Goal: Task Accomplishment & Management: Manage account settings

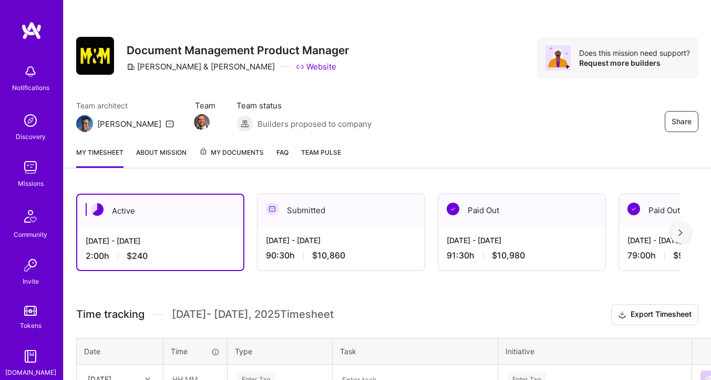
scroll to position [138, 0]
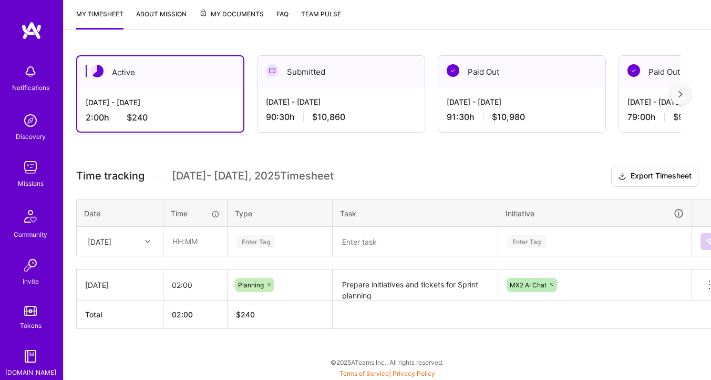
click at [110, 252] on div "[DATE]" at bounding box center [119, 241] width 85 height 28
click at [110, 269] on div "[DATE]" at bounding box center [119, 270] width 85 height 19
click at [380, 292] on textarea "Prepare initiatives and tickets for Sprint planning Run sprint planning session." at bounding box center [415, 284] width 163 height 29
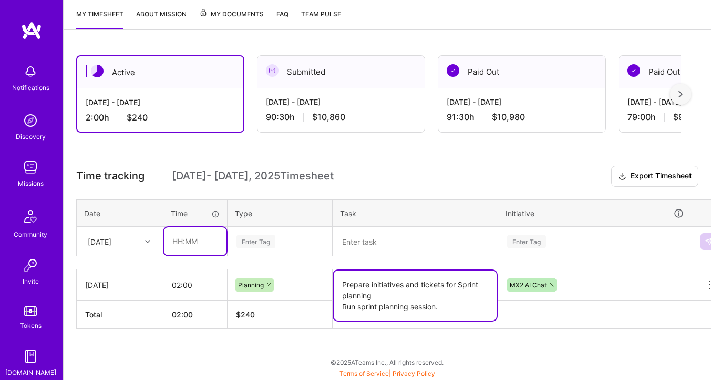
click at [208, 245] on input "text" at bounding box center [195, 241] width 63 height 28
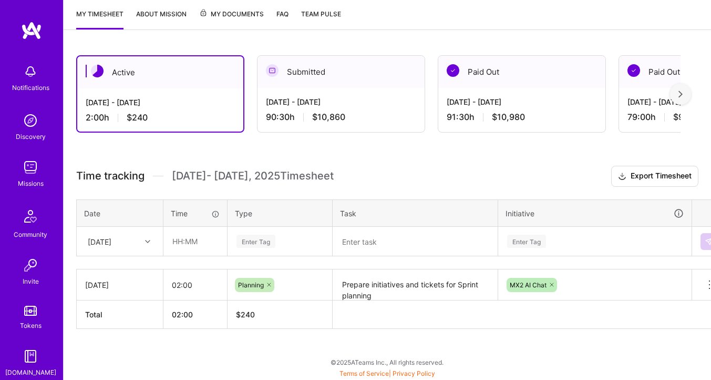
click at [329, 151] on div "Active [DATE] - [DATE] 2:00 h $240 Submitted [DATE] - [DATE] 90:30 h $10,860 Pa…" at bounding box center [388, 212] width 648 height 338
click at [194, 237] on input "text" at bounding box center [195, 241] width 63 height 28
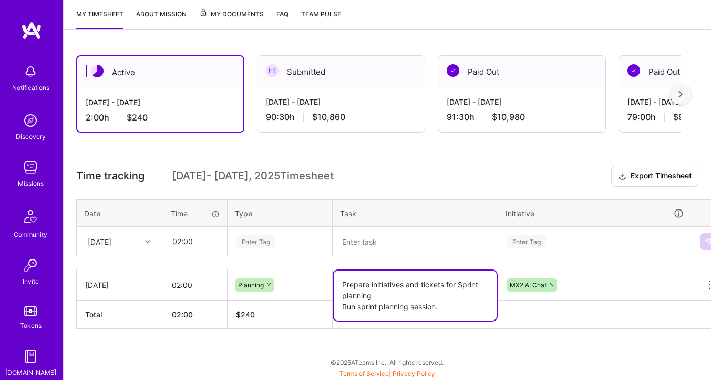
click at [401, 286] on textarea "Prepare initiatives and tickets for Sprint planning Run sprint planning session." at bounding box center [415, 295] width 163 height 50
click at [179, 238] on input "02:00" at bounding box center [195, 241] width 63 height 28
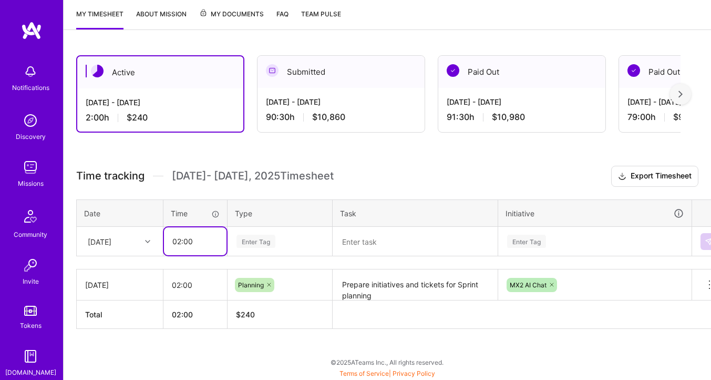
click at [178, 241] on input "02:00" at bounding box center [195, 241] width 63 height 28
type input "01:00"
click at [265, 241] on div "Enter Tag" at bounding box center [256, 241] width 39 height 16
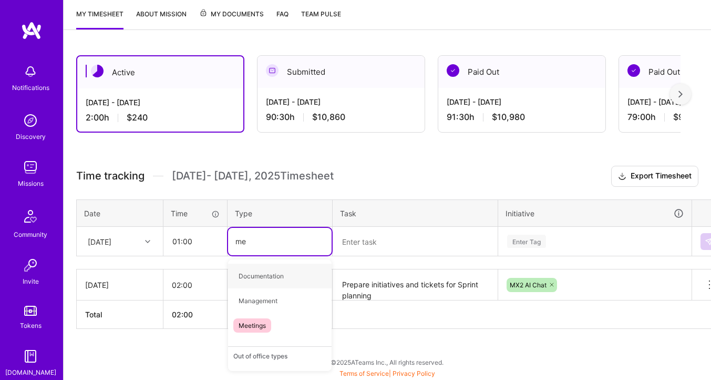
type input "mee"
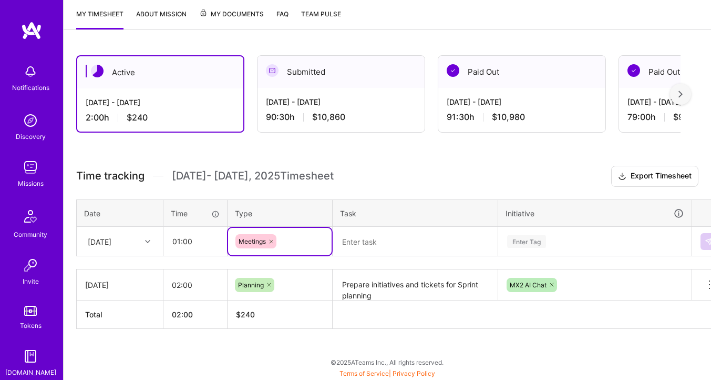
click at [352, 248] on textarea at bounding box center [415, 241] width 163 height 27
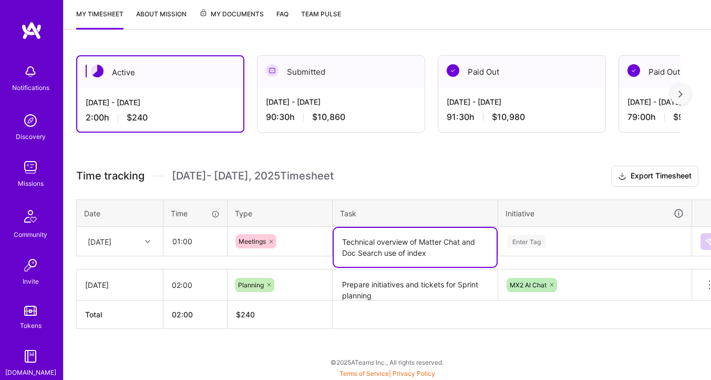
type textarea "Technical overview of Matter Chat and Doc Search use of index"
click at [543, 244] on div "Enter Tag" at bounding box center [595, 241] width 192 height 27
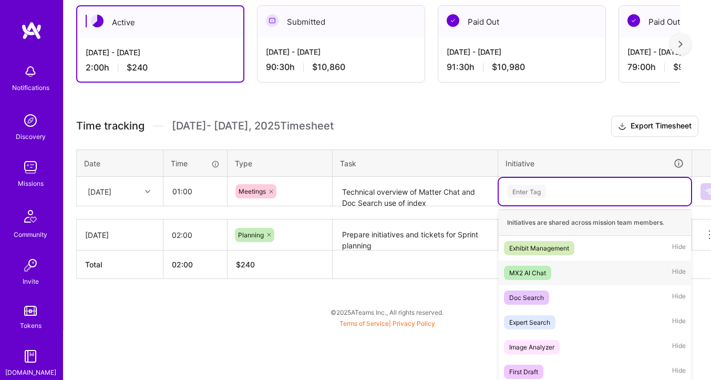
click at [533, 269] on div "MX2 AI Chat" at bounding box center [528, 272] width 37 height 11
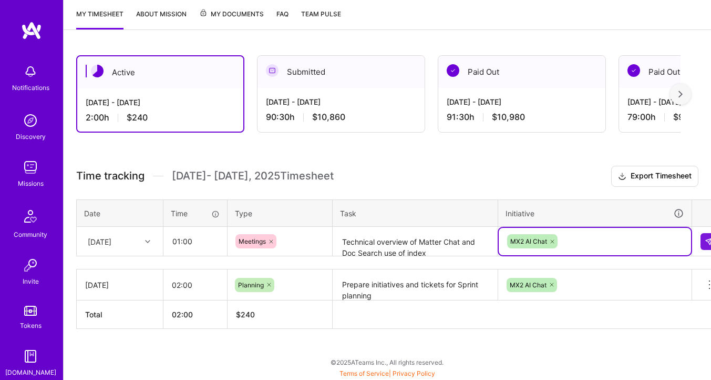
click at [576, 245] on div "option MX2 AI Chat, selected. Select is focused ,type to refine list, press Dow…" at bounding box center [595, 241] width 192 height 27
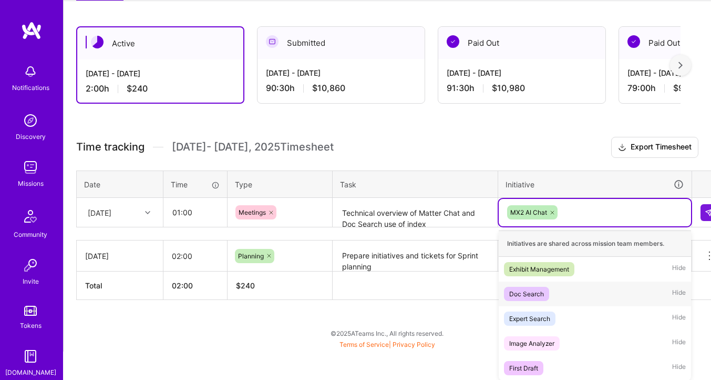
click at [528, 288] on div "Doc Search" at bounding box center [527, 293] width 35 height 11
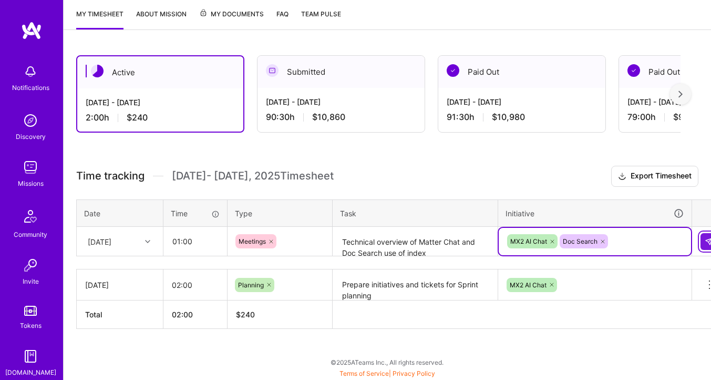
click at [708, 244] on img at bounding box center [709, 241] width 8 height 8
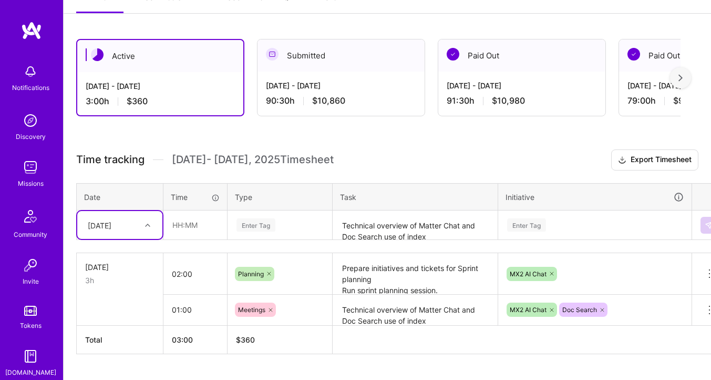
scroll to position [155, 0]
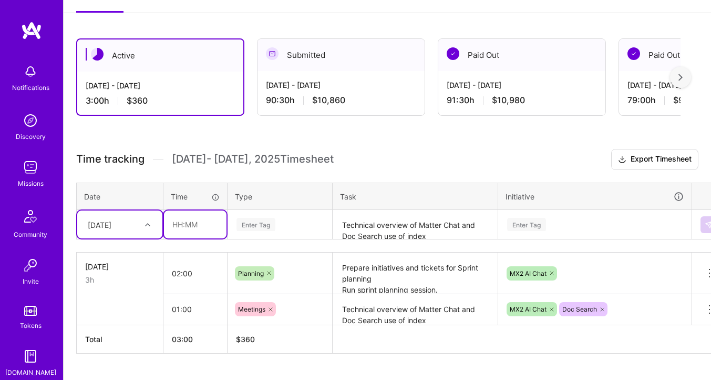
click at [186, 230] on input "text" at bounding box center [195, 224] width 63 height 28
type input "02:00"
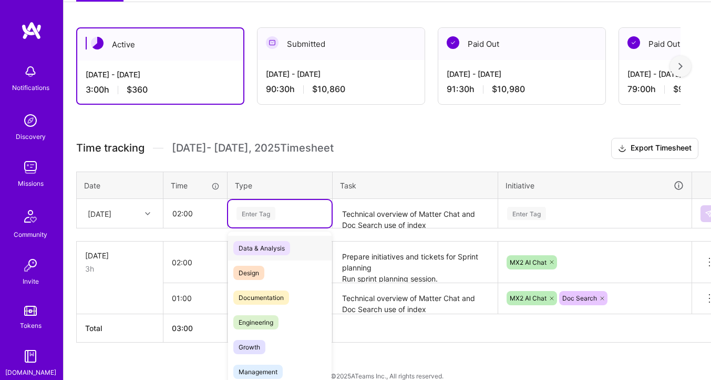
click at [293, 217] on div "Enter Tag" at bounding box center [280, 213] width 104 height 27
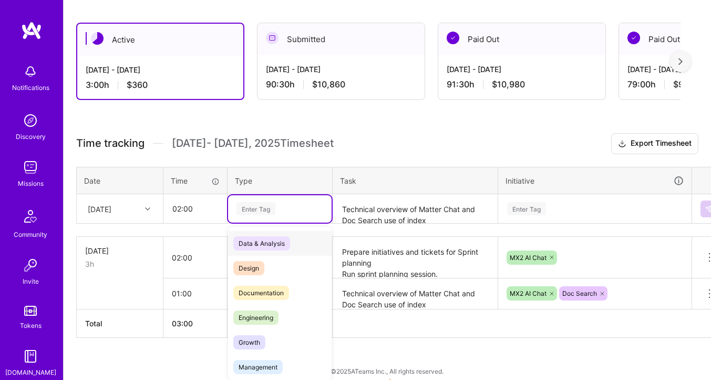
scroll to position [171, 0]
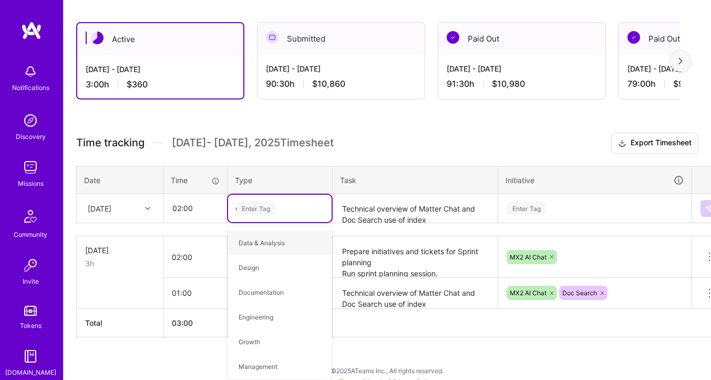
type input "ope"
type input "test"
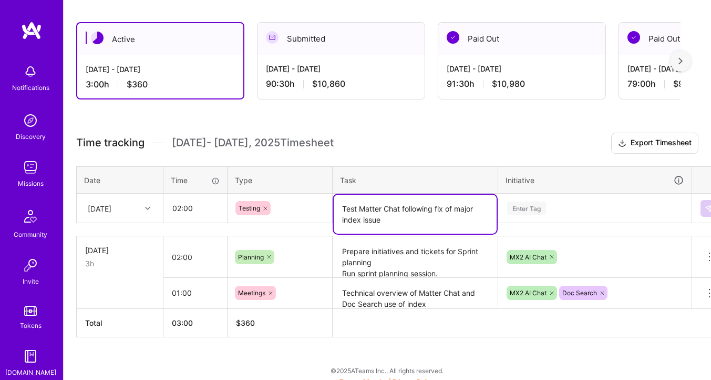
type textarea "Test Matter Chat following fix of major index issue"
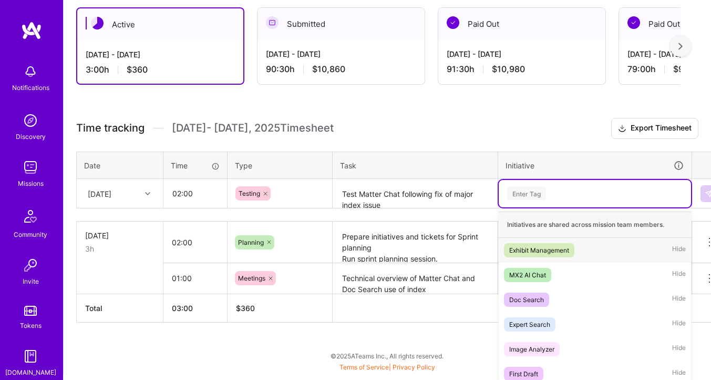
scroll to position [188, 0]
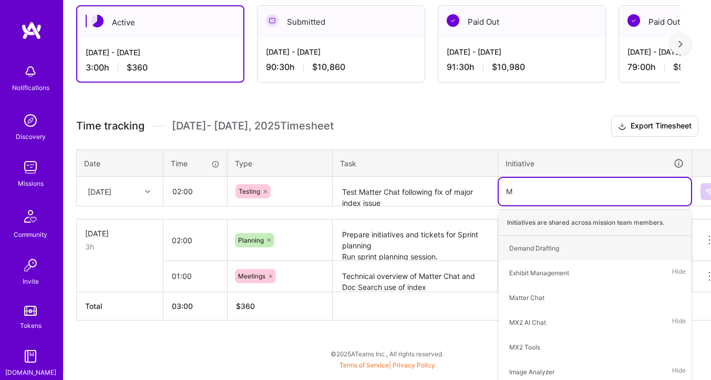
type input "Mx"
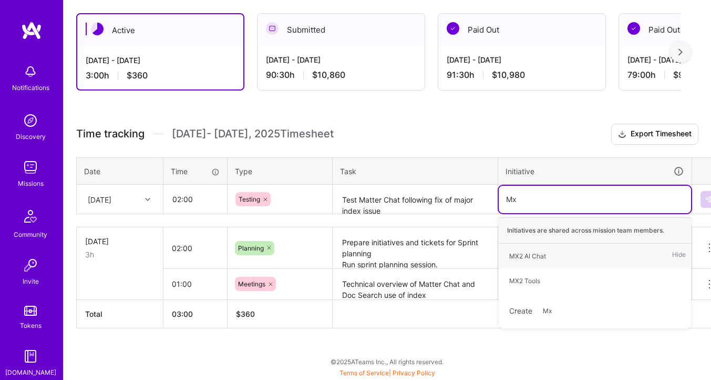
scroll to position [180, 0]
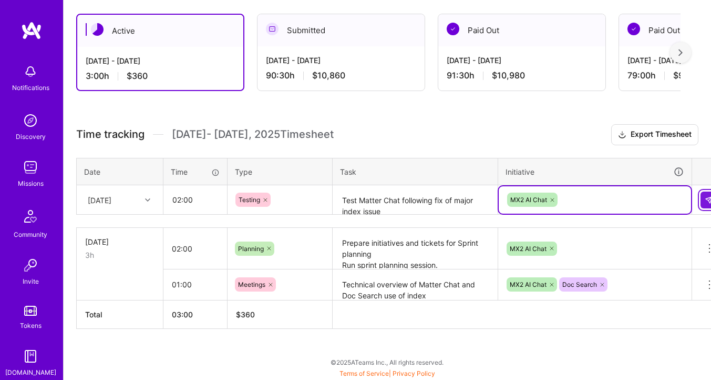
click at [707, 201] on img at bounding box center [709, 200] width 8 height 8
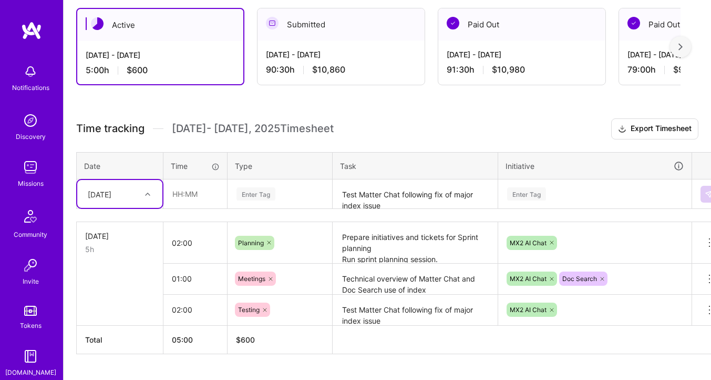
scroll to position [196, 0]
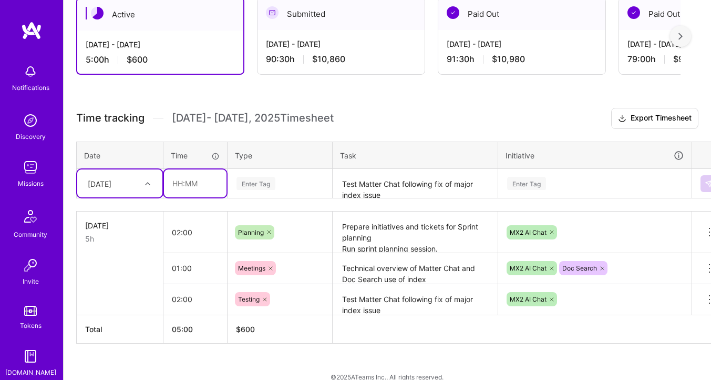
click at [181, 186] on input "text" at bounding box center [195, 183] width 63 height 28
type input "03:00"
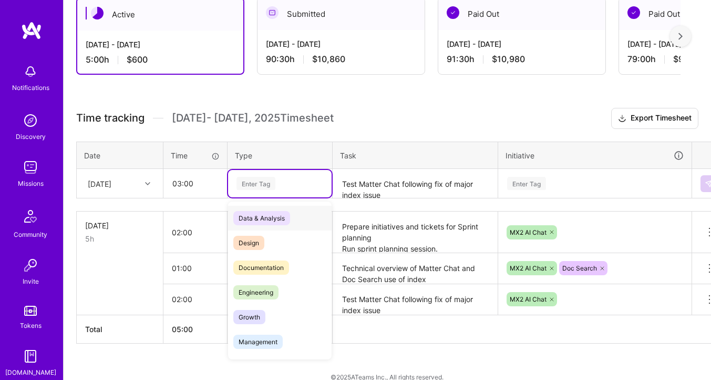
click at [259, 179] on div "Enter Tag" at bounding box center [256, 183] width 39 height 16
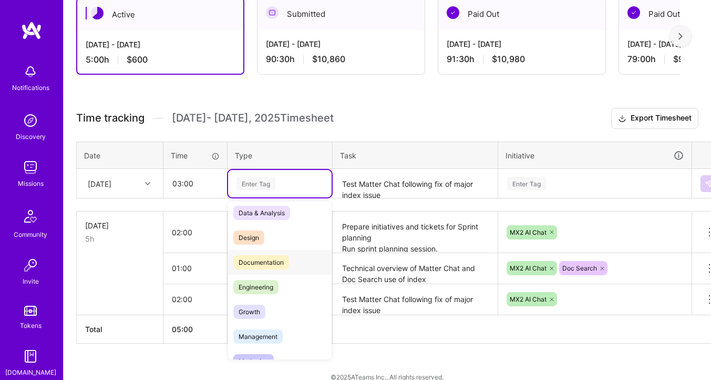
scroll to position [7, 0]
click at [272, 258] on span "Documentation" at bounding box center [261, 260] width 56 height 14
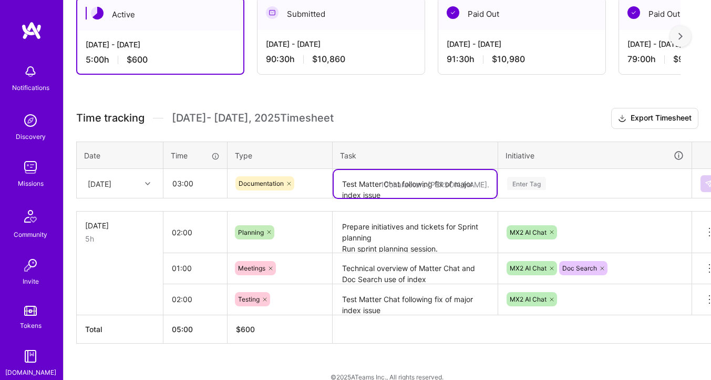
click at [360, 185] on textarea "Test Matter Chat following fix of major index issue" at bounding box center [415, 184] width 163 height 28
type textarea "D"
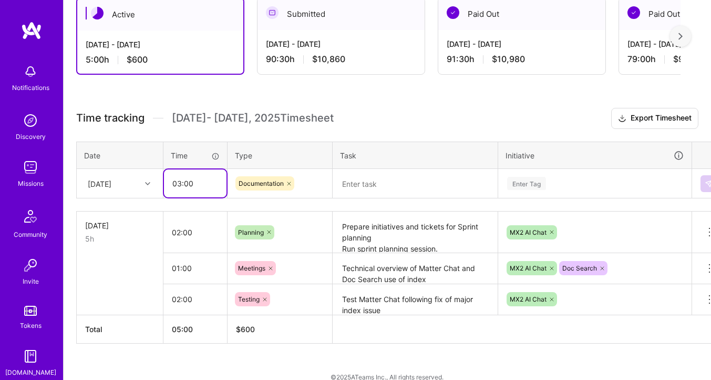
click at [178, 185] on input "03:00" at bounding box center [195, 183] width 63 height 28
type input "02:00"
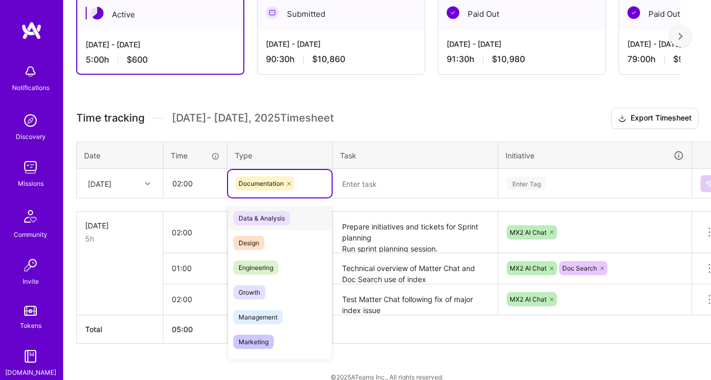
click at [261, 221] on span "Data & Analysis" at bounding box center [261, 218] width 57 height 14
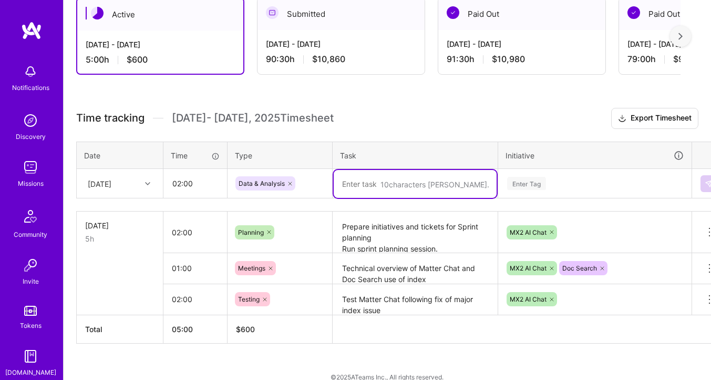
click at [361, 191] on textarea at bounding box center [415, 184] width 163 height 28
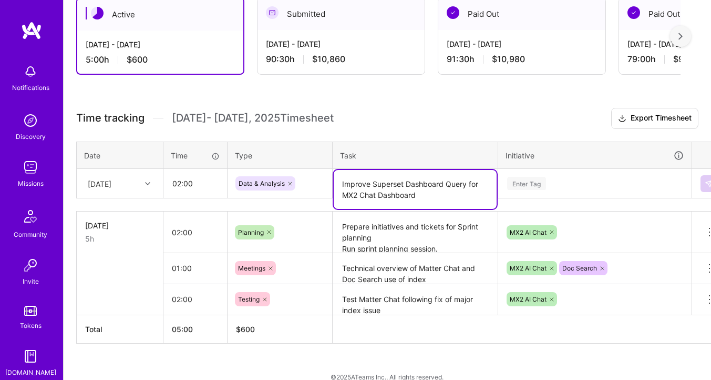
click at [421, 186] on textarea "Improve Superset Dashboard Query for MX2 Chat Dashboard" at bounding box center [415, 189] width 163 height 39
type textarea "Improve Superset SQL Query for MX2 Chat Dashboard"
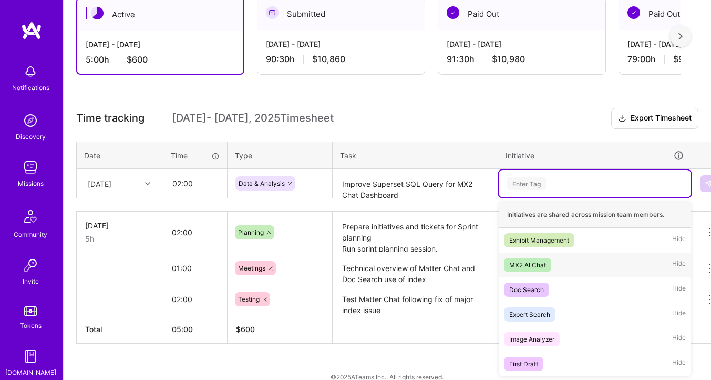
click at [541, 261] on div "MX2 AI Chat" at bounding box center [528, 264] width 37 height 11
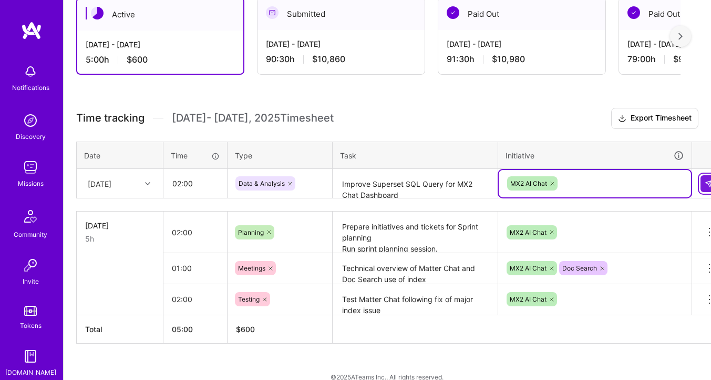
click at [703, 180] on button at bounding box center [709, 183] width 17 height 17
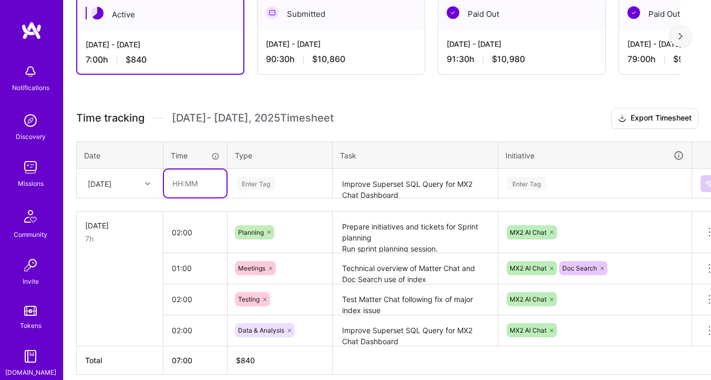
click at [204, 180] on input "text" at bounding box center [195, 183] width 63 height 28
type input "01:00"
click at [270, 180] on div "Enter Tag" at bounding box center [256, 183] width 39 height 16
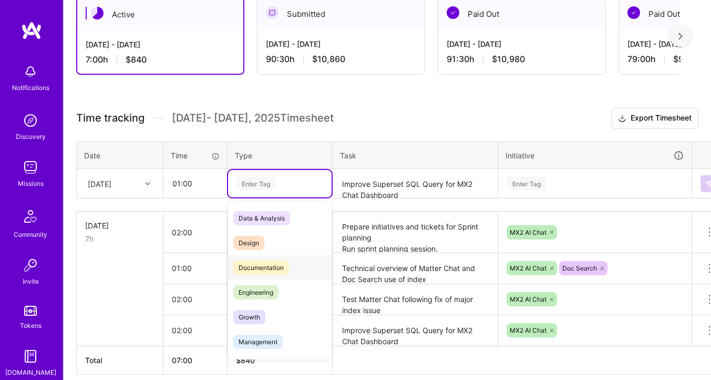
click at [278, 263] on span "Documentation" at bounding box center [261, 267] width 56 height 14
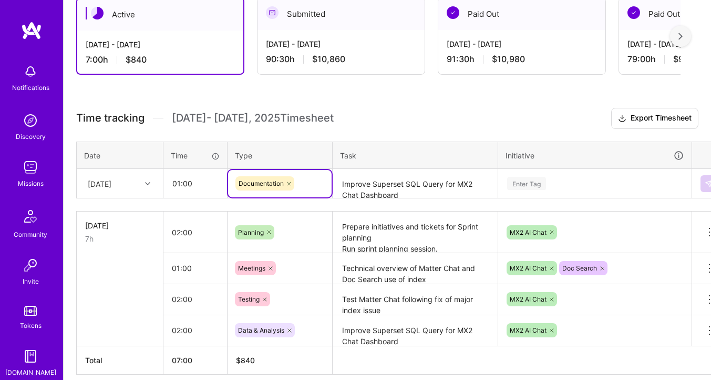
click at [378, 184] on textarea "Improve Superset SQL Query for MX2 Chat Dashboard" at bounding box center [415, 184] width 163 height 28
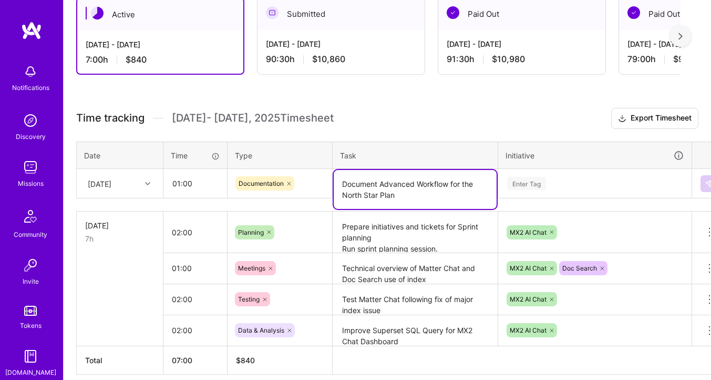
type textarea "Document Advanced Workflow for the North Star Plan"
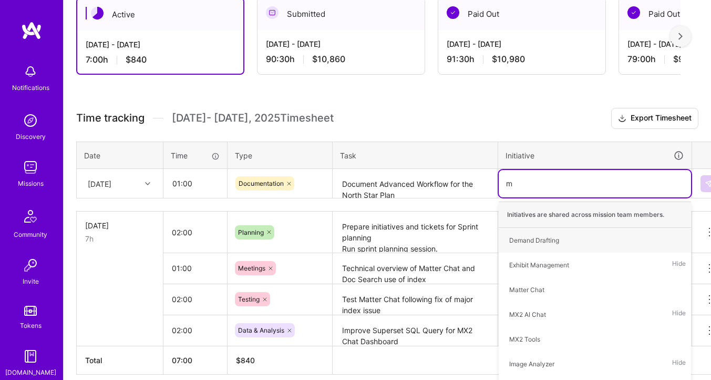
type input "mx"
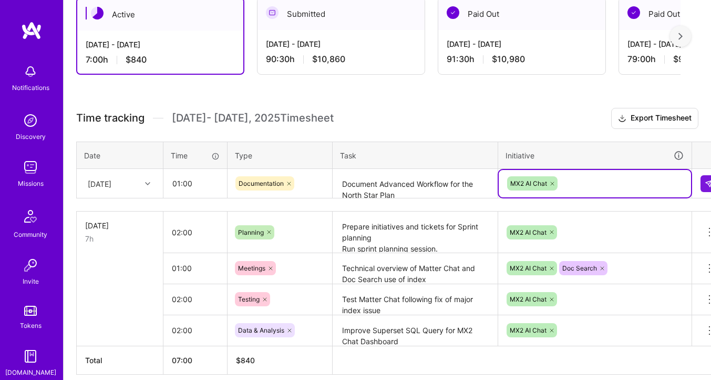
click at [430, 192] on textarea "Document Advanced Workflow for the North Star Plan" at bounding box center [415, 184] width 163 height 28
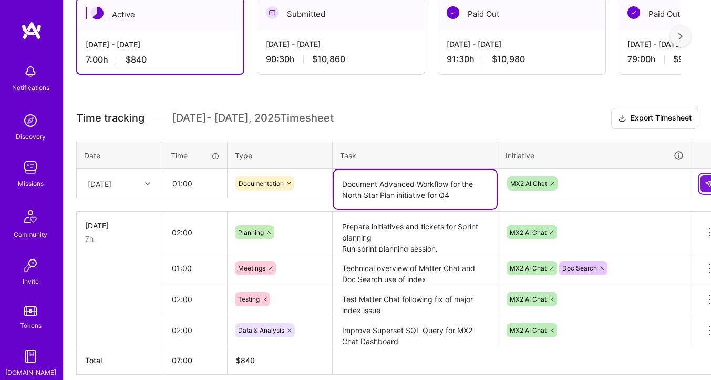
type textarea "Document Advanced Workflow for the North Star Plan initiative for Q4"
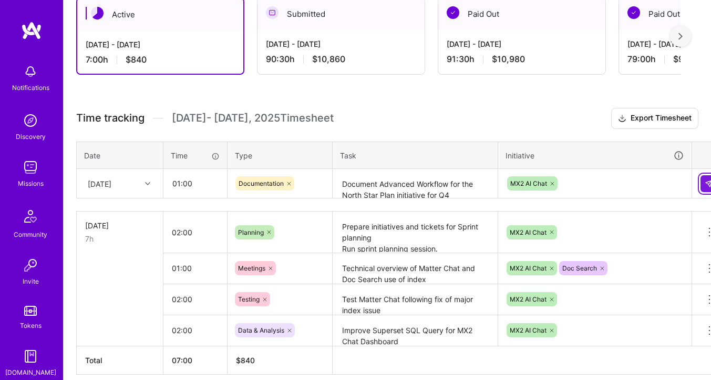
click at [701, 179] on button at bounding box center [709, 183] width 17 height 17
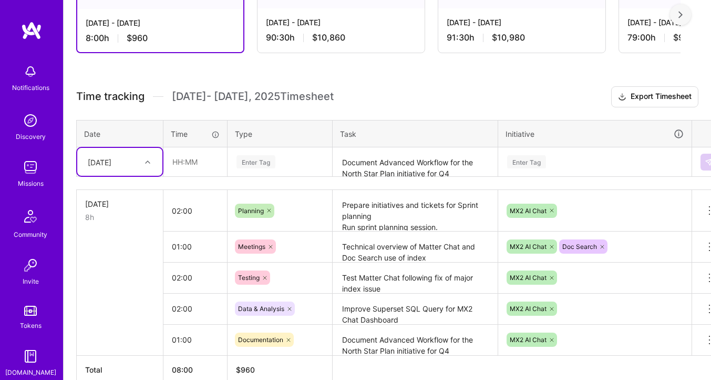
scroll to position [246, 0]
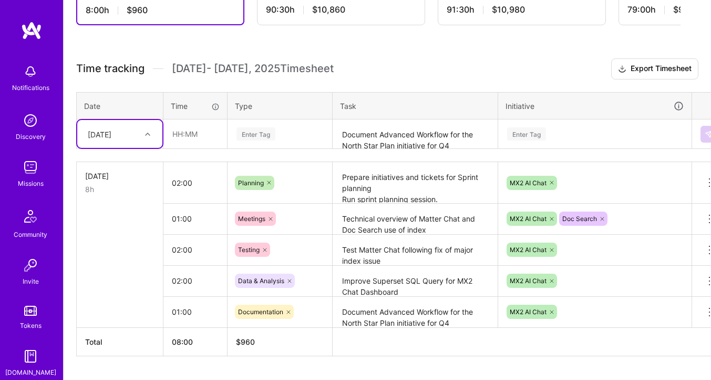
click at [157, 133] on div at bounding box center [149, 134] width 16 height 14
click at [107, 156] on div "[DATE]" at bounding box center [119, 163] width 85 height 19
click at [175, 136] on input "text" at bounding box center [195, 134] width 63 height 28
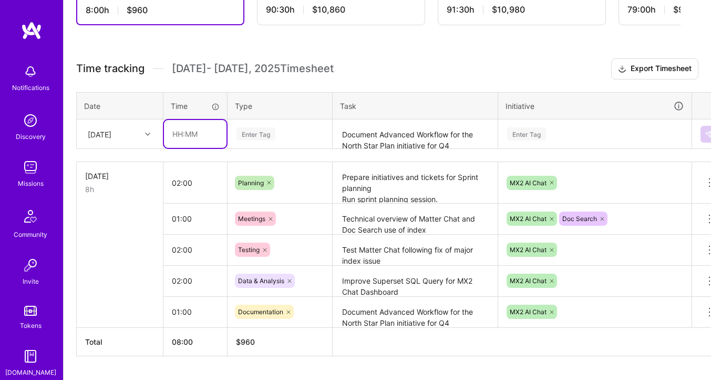
type input "02:00"
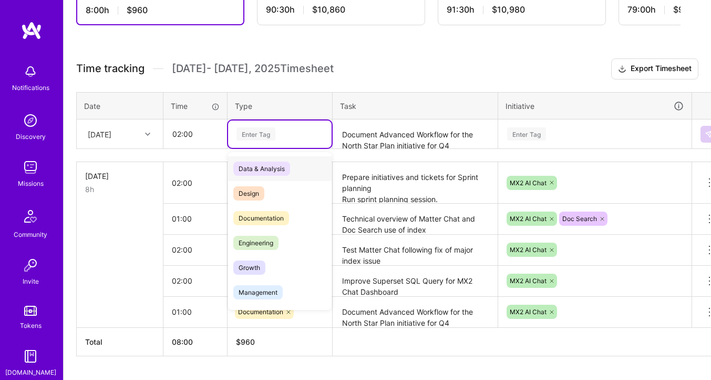
click at [245, 138] on div "Enter Tag" at bounding box center [256, 134] width 39 height 16
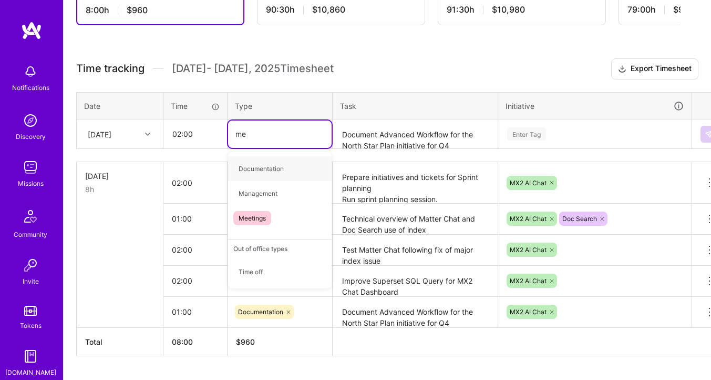
type input "mee"
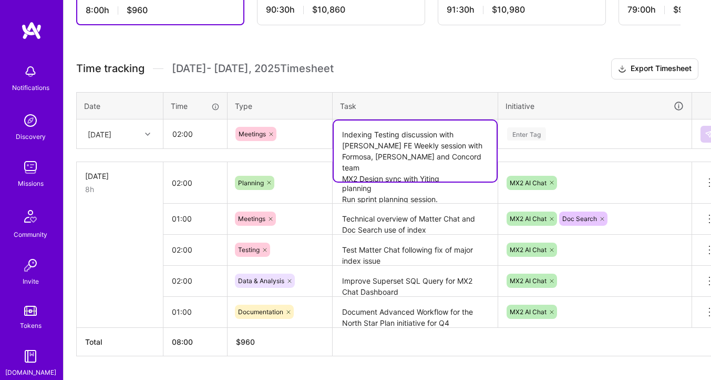
click at [348, 169] on textarea "Indexing Testing discussion with [PERSON_NAME] FE Weekly session with Formosa, …" at bounding box center [415, 150] width 163 height 61
click at [343, 169] on textarea "Indexing Testing discussion with [PERSON_NAME] FE Weekly session with Formosa, …" at bounding box center [415, 150] width 163 height 61
type textarea "Indexing Testing discussion with [PERSON_NAME] FE Weekly session with Formosa, …"
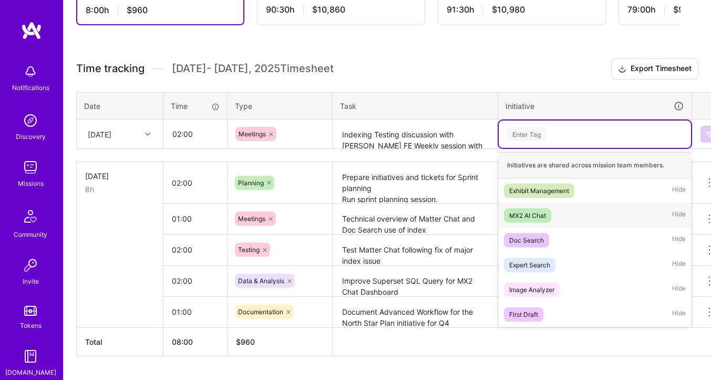
click at [531, 211] on div "MX2 AI Chat" at bounding box center [528, 215] width 37 height 11
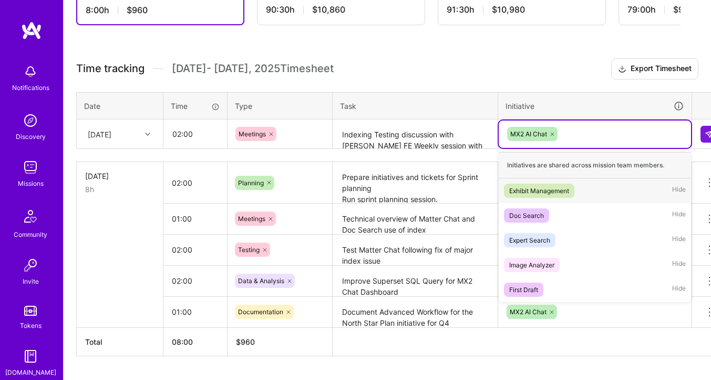
click at [574, 138] on div "MX2 AI Chat" at bounding box center [595, 134] width 178 height 16
click at [535, 220] on span "Doc Search" at bounding box center [526, 215] width 45 height 14
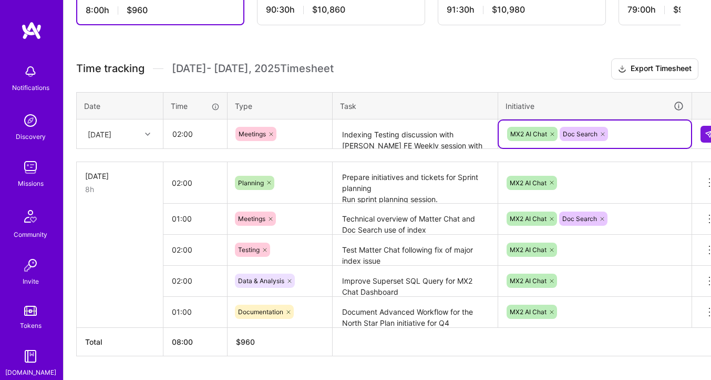
click at [621, 133] on div "MX2 AI Chat Doc Search" at bounding box center [595, 134] width 178 height 16
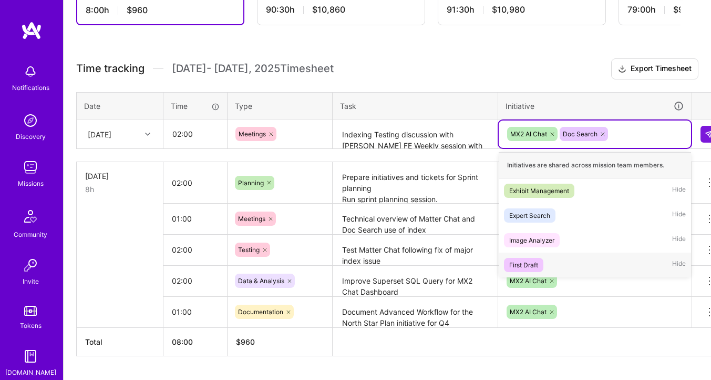
click at [540, 261] on span "First Draft" at bounding box center [523, 265] width 39 height 14
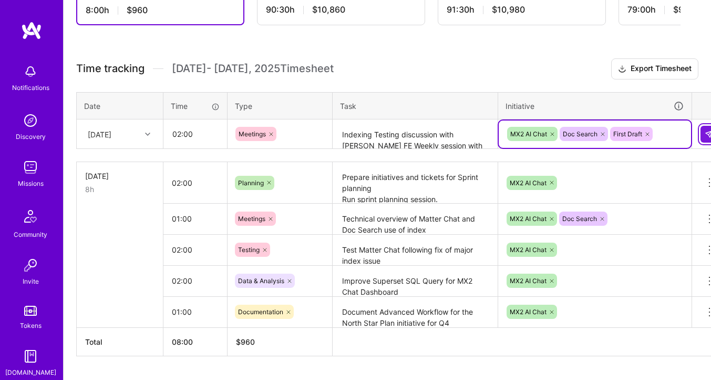
click at [703, 133] on button at bounding box center [709, 134] width 17 height 17
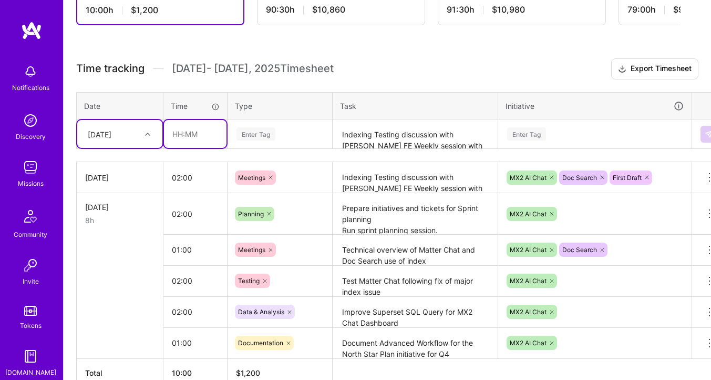
click at [190, 137] on input "text" at bounding box center [195, 134] width 63 height 28
type input "02:00"
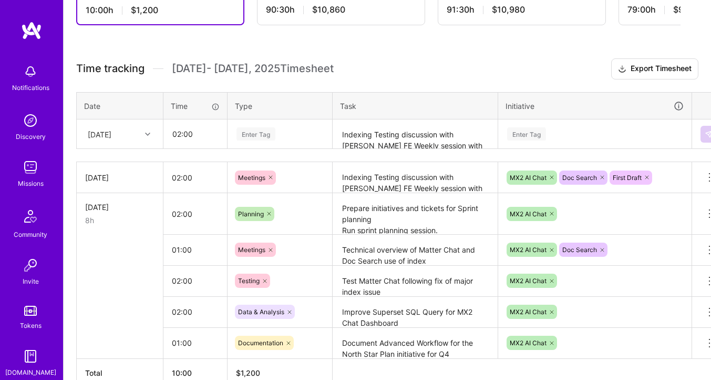
click at [270, 138] on div "Enter Tag" at bounding box center [256, 134] width 39 height 16
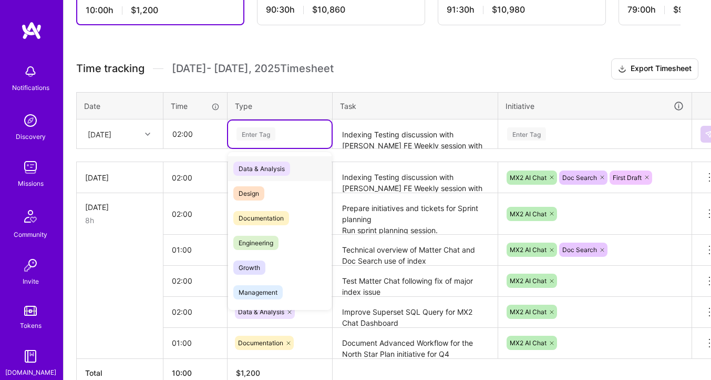
click at [269, 165] on span "Data & Analysis" at bounding box center [261, 168] width 57 height 14
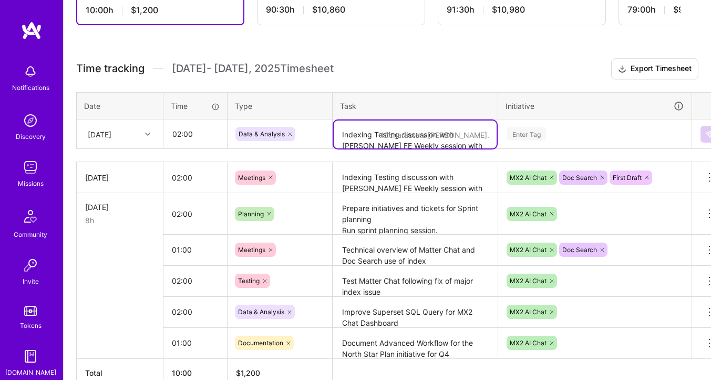
click at [373, 129] on textarea "Indexing Testing discussion with [PERSON_NAME] FE Weekly session with Formosa, …" at bounding box center [415, 134] width 163 height 28
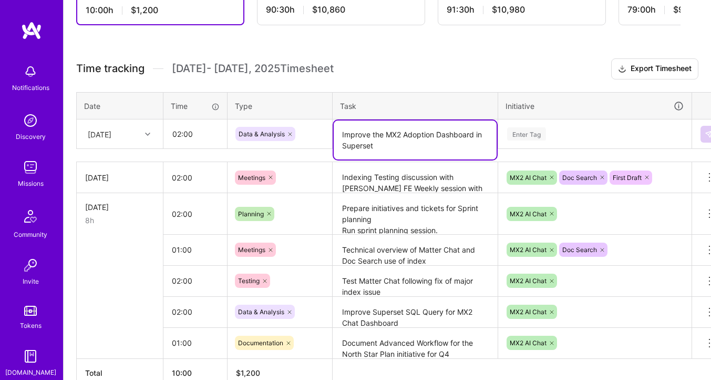
type textarea "Improve the MX2 Adoption Dashboard in Superset"
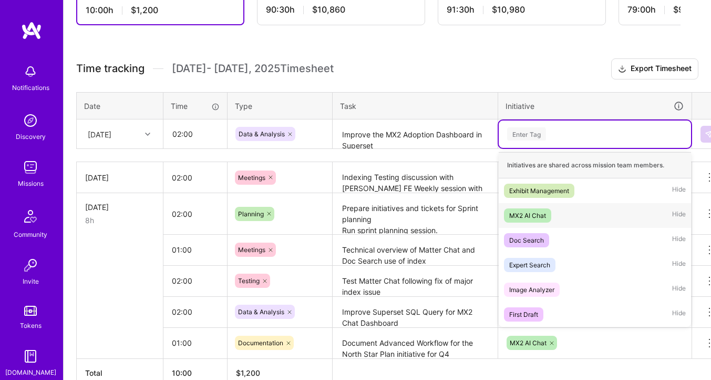
click at [531, 217] on div "MX2 AI Chat" at bounding box center [528, 215] width 37 height 11
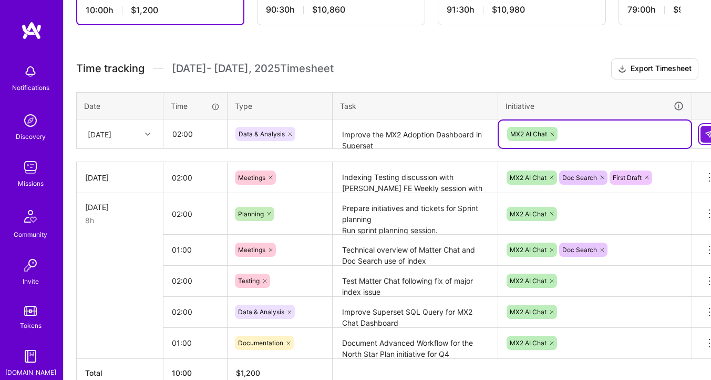
click at [703, 138] on button at bounding box center [709, 134] width 17 height 17
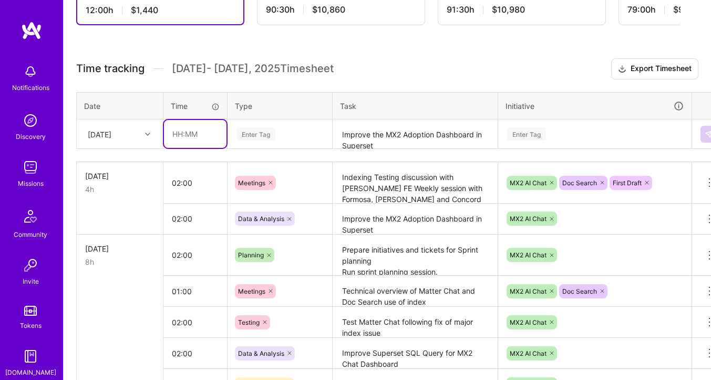
click at [189, 139] on input "text" at bounding box center [195, 134] width 63 height 28
type input "02:30"
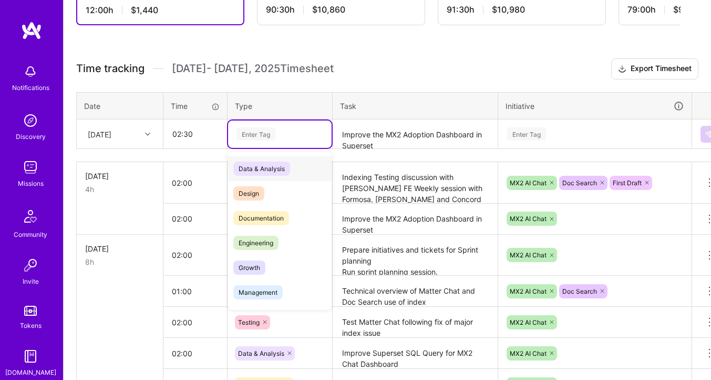
click at [273, 140] on div "Enter Tag" at bounding box center [280, 133] width 104 height 27
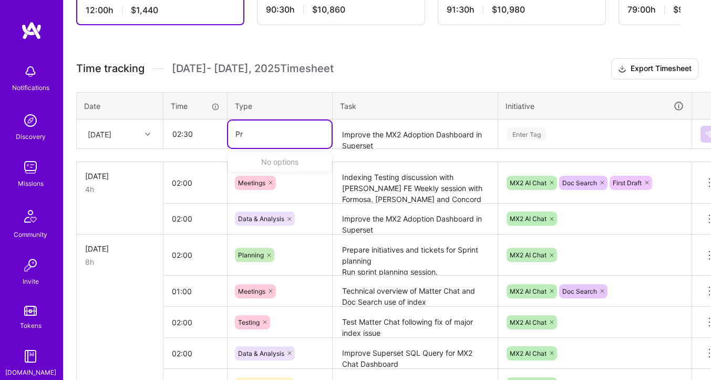
type input "P"
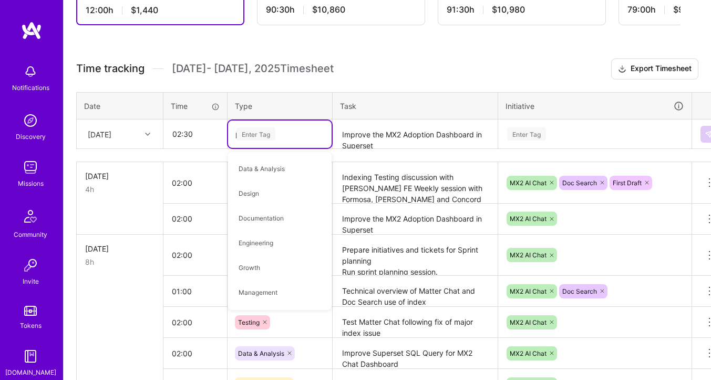
type input "pl"
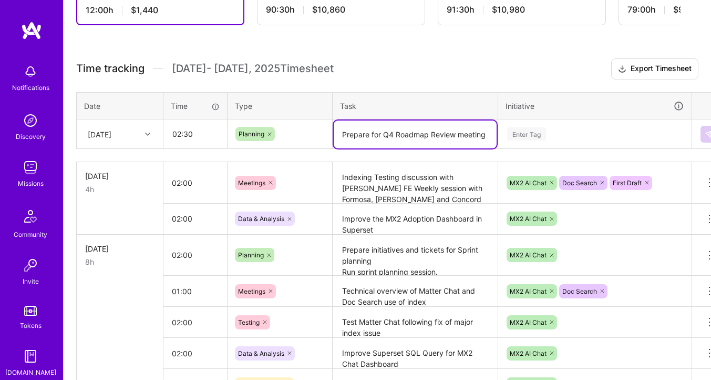
type textarea "Prepare for Q4 Roadmap Review meeting"
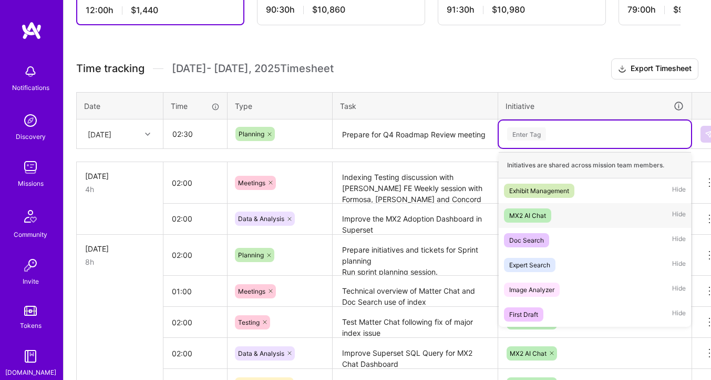
click at [552, 215] on div "MX2 AI Chat Hide" at bounding box center [595, 215] width 192 height 25
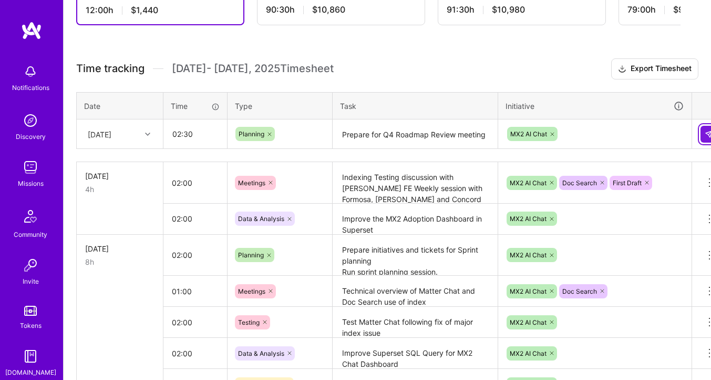
click at [704, 134] on button at bounding box center [709, 134] width 17 height 17
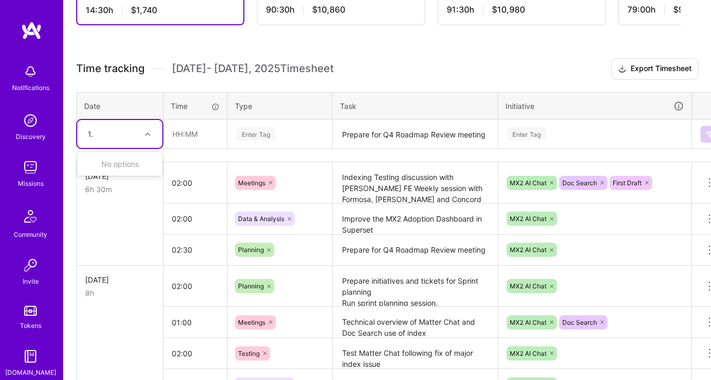
type input "1"
type input "2"
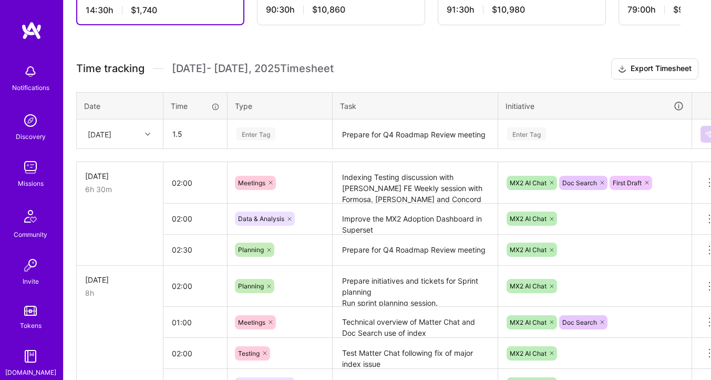
type input "01:30"
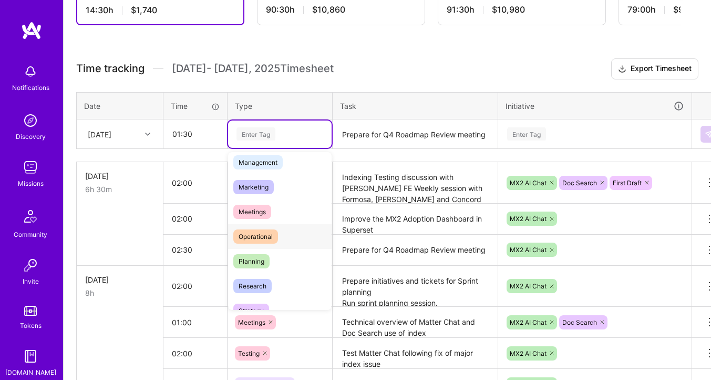
scroll to position [130, 0]
click at [260, 283] on span "Research" at bounding box center [252, 286] width 38 height 14
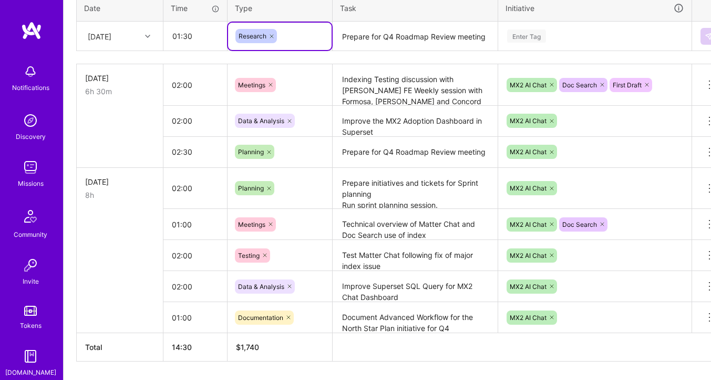
scroll to position [246, 0]
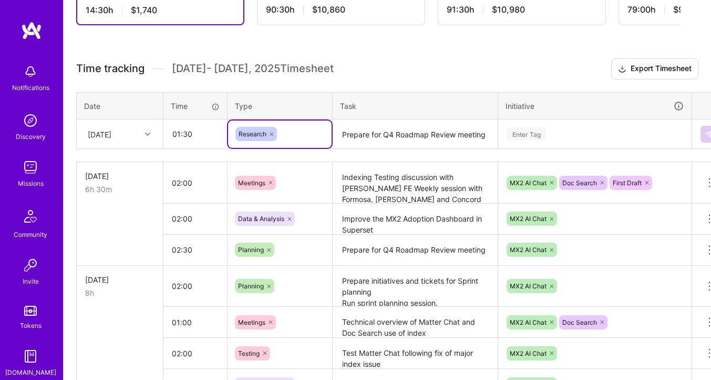
click at [272, 134] on icon at bounding box center [272, 134] width 6 height 6
type input "docu"
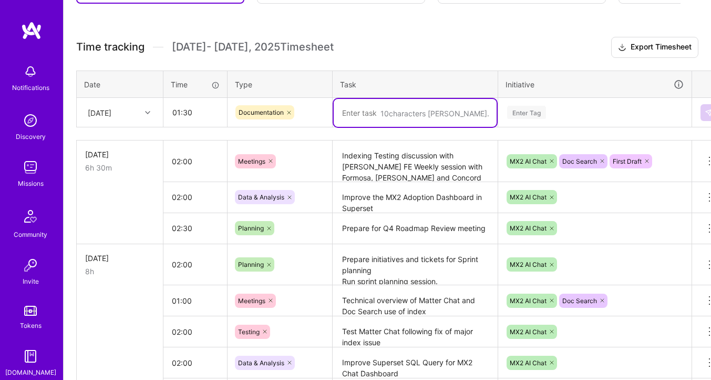
scroll to position [323, 0]
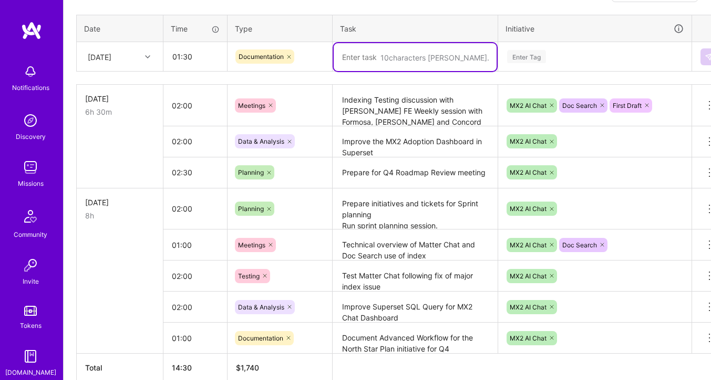
click at [395, 342] on textarea "Document Advanced Workflow for the North Star Plan initiative for Q4" at bounding box center [415, 337] width 163 height 29
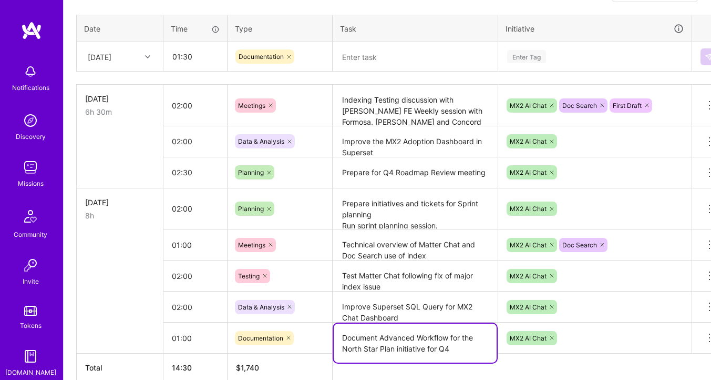
click at [395, 342] on textarea "Document Advanced Workflow for the North Star Plan initiative for Q4" at bounding box center [415, 342] width 163 height 39
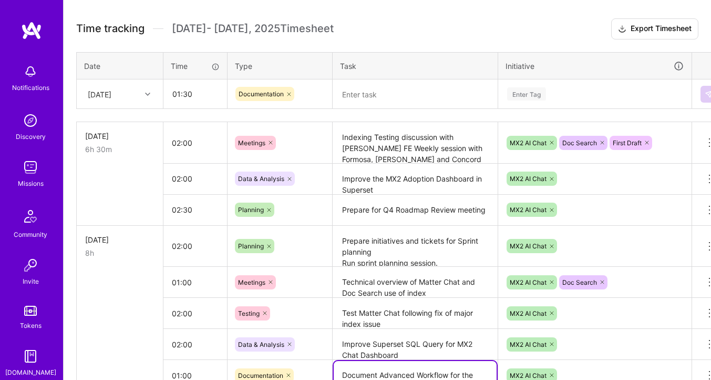
scroll to position [225, 0]
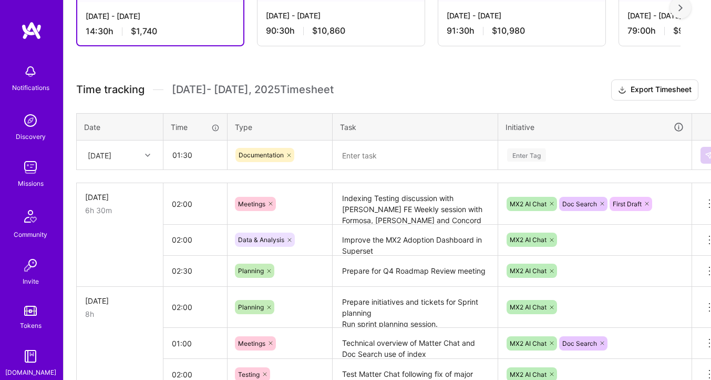
click at [374, 146] on textarea at bounding box center [415, 155] width 163 height 28
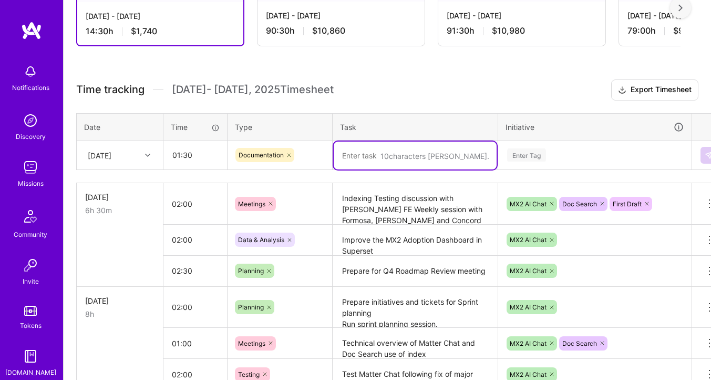
paste textarea "Document Advanced Workflow for the North Star Plan initiative for Q4"
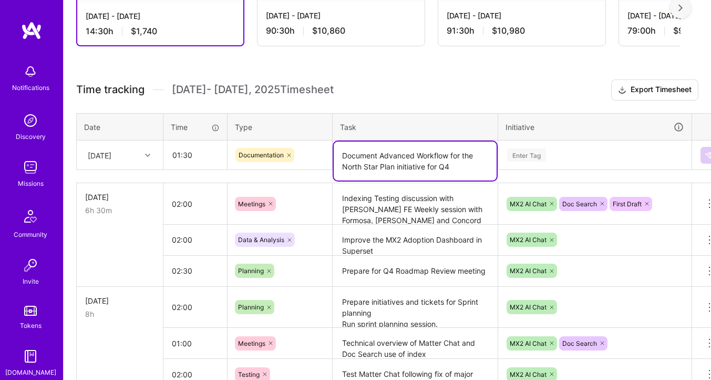
type textarea "Document Advanced Workflow for the North Star Plan initiative for Q4"
click at [602, 143] on div "Enter Tag" at bounding box center [595, 154] width 192 height 27
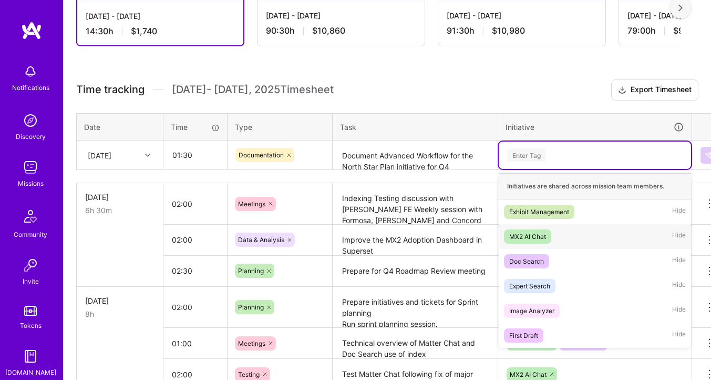
click at [543, 229] on span "MX2 AI Chat" at bounding box center [527, 236] width 47 height 14
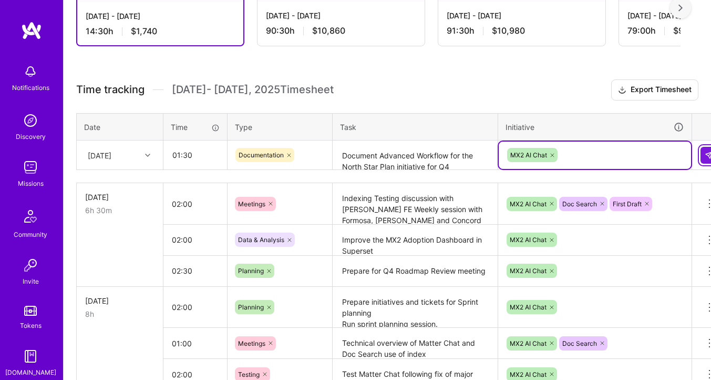
click at [703, 150] on button at bounding box center [709, 155] width 17 height 17
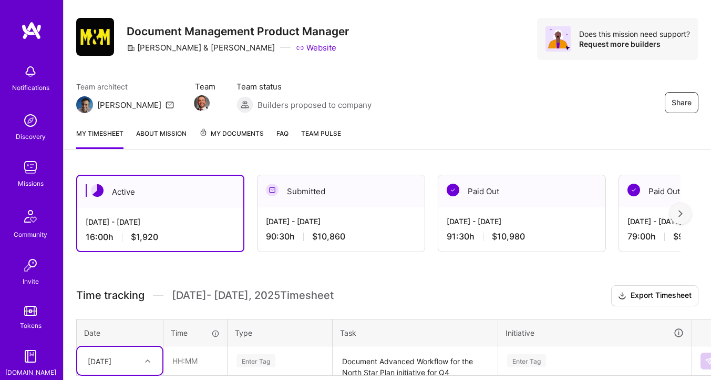
scroll to position [0, 0]
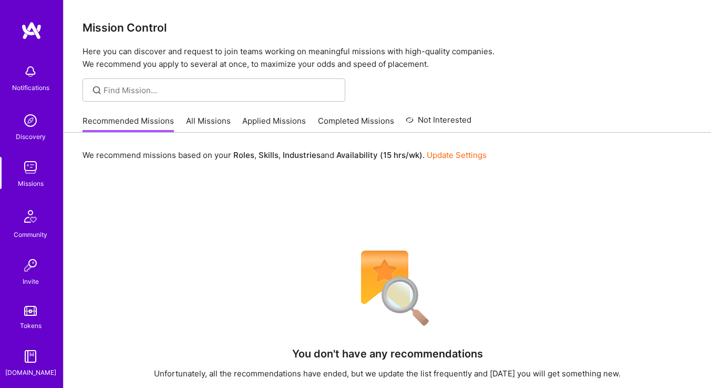
click at [208, 118] on link "All Missions" at bounding box center [208, 123] width 45 height 17
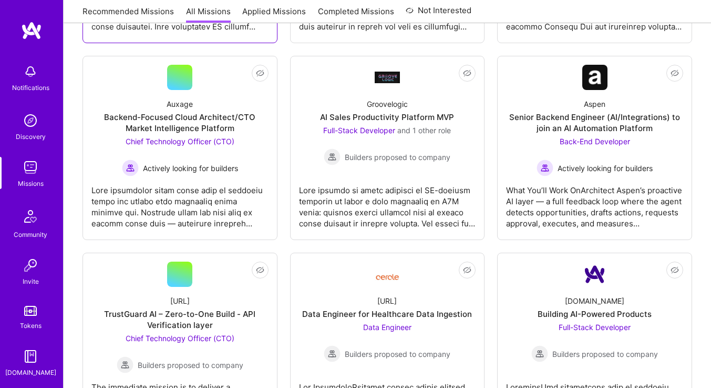
scroll to position [301, 0]
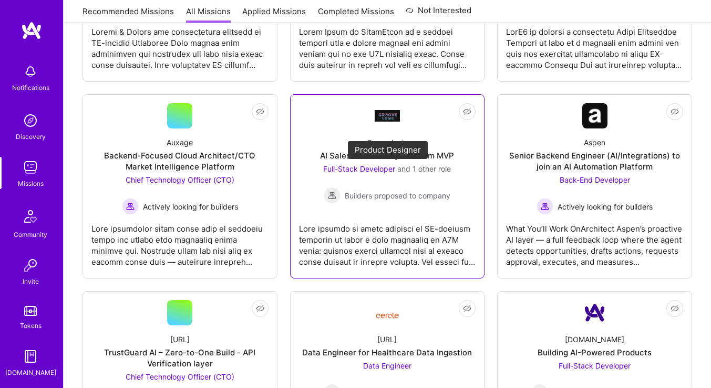
click at [428, 166] on span "and 1 other role" at bounding box center [425, 168] width 54 height 9
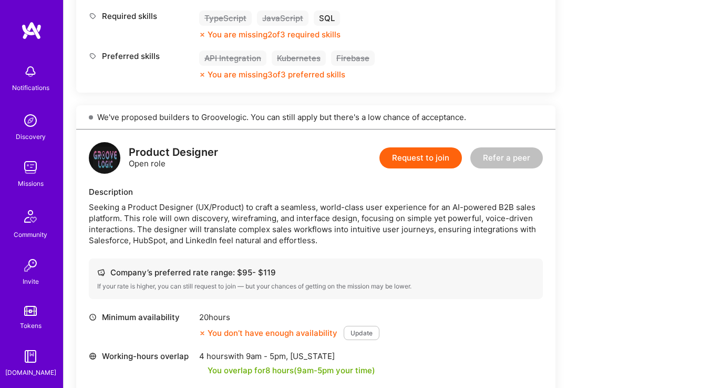
scroll to position [581, 0]
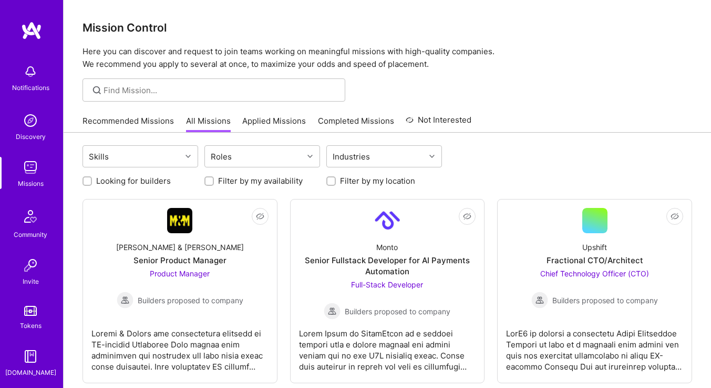
scroll to position [97, 0]
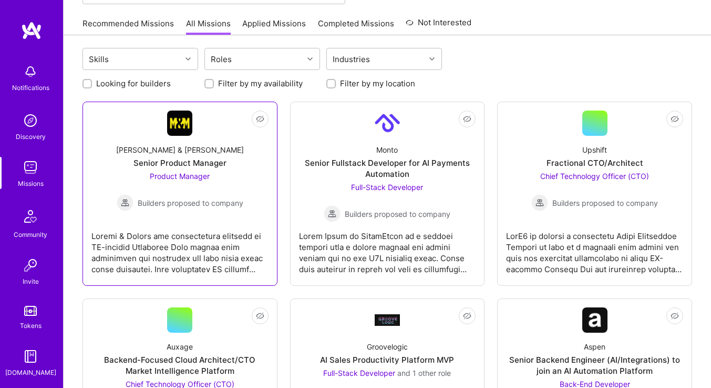
click at [130, 138] on div "Morgan & Morgan Senior Product Manager Product Manager Builders proposed to com…" at bounding box center [179, 173] width 177 height 75
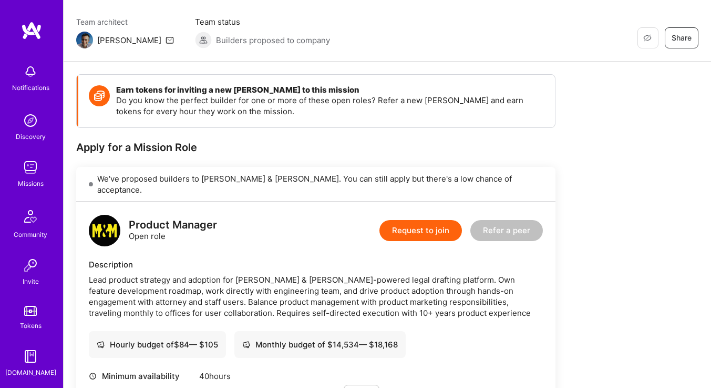
scroll to position [155, 0]
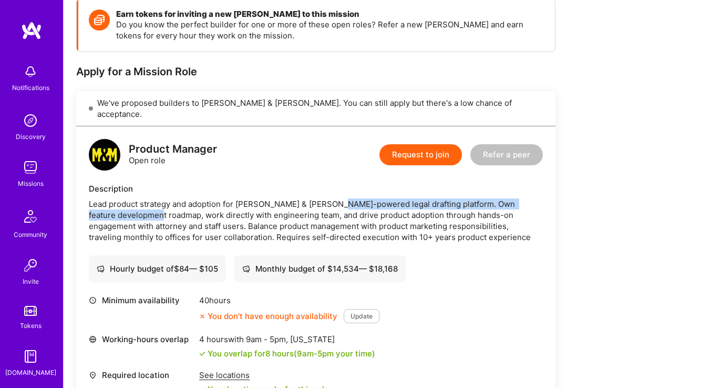
drag, startPoint x: 123, startPoint y: 198, endPoint x: 340, endPoint y: 194, distance: 217.2
click at [340, 198] on div "Lead product strategy and adoption for Morgan & Morgan's AI-powered legal draft…" at bounding box center [316, 220] width 454 height 44
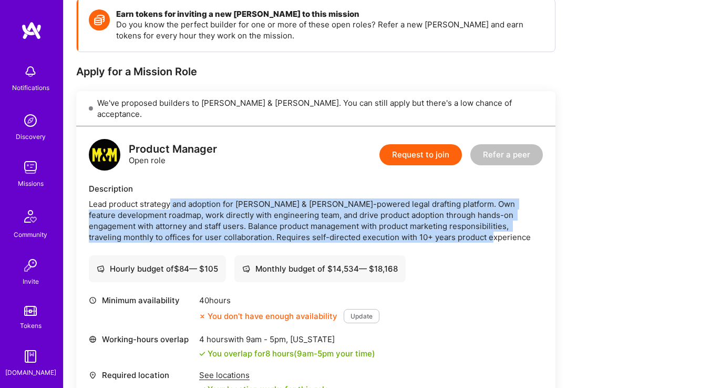
drag, startPoint x: 171, startPoint y: 191, endPoint x: 435, endPoint y: 223, distance: 265.9
click at [435, 223] on div "Lead product strategy and adoption for Morgan & Morgan's AI-powered legal draft…" at bounding box center [316, 220] width 454 height 44
click at [433, 216] on div "Lead product strategy and adoption for Morgan & Morgan's AI-powered legal draft…" at bounding box center [316, 220] width 454 height 44
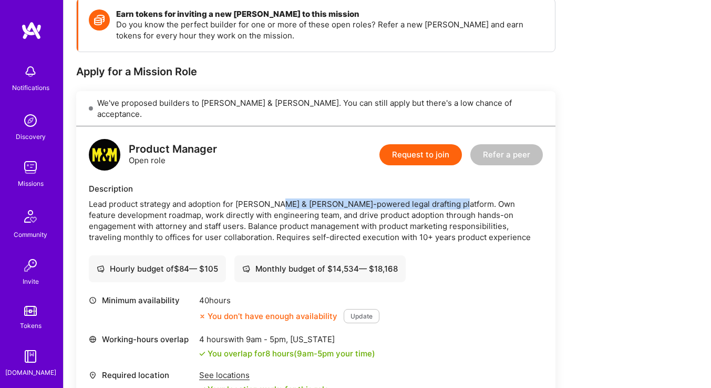
drag, startPoint x: 279, startPoint y: 197, endPoint x: 452, endPoint y: 192, distance: 173.1
click at [452, 198] on div "Lead product strategy and adoption for Morgan & Morgan's AI-powered legal draft…" at bounding box center [316, 220] width 454 height 44
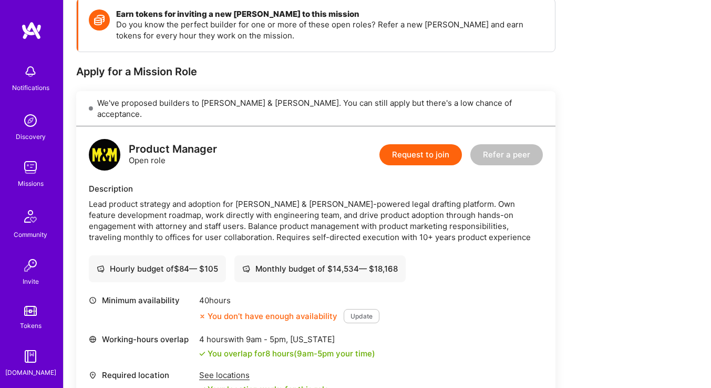
click at [466, 209] on div "Lead product strategy and adoption for Morgan & Morgan's AI-powered legal draft…" at bounding box center [316, 220] width 454 height 44
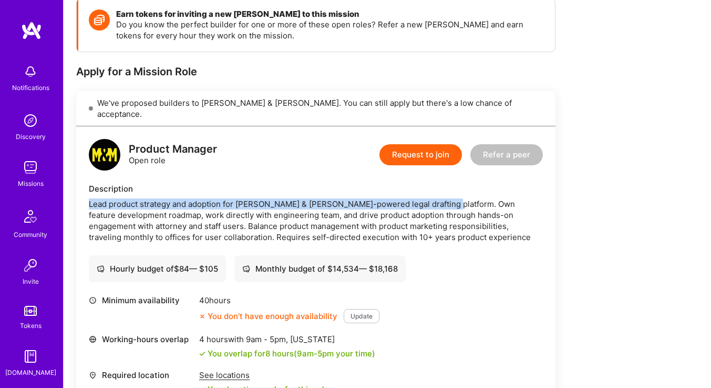
drag, startPoint x: 89, startPoint y: 194, endPoint x: 443, endPoint y: 193, distance: 353.9
click at [443, 198] on div "Lead product strategy and adoption for Morgan & Morgan's AI-powered legal draft…" at bounding box center [316, 220] width 454 height 44
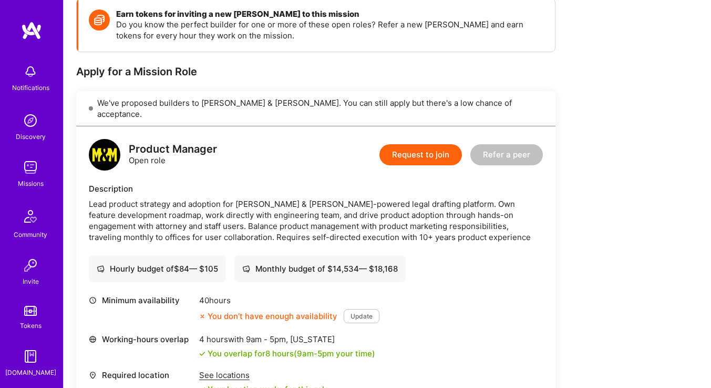
click at [455, 202] on div "Lead product strategy and adoption for Morgan & Morgan's AI-powered legal draft…" at bounding box center [316, 220] width 454 height 44
click at [256, 206] on div "Lead product strategy and adoption for Morgan & Morgan's AI-powered legal draft…" at bounding box center [316, 220] width 454 height 44
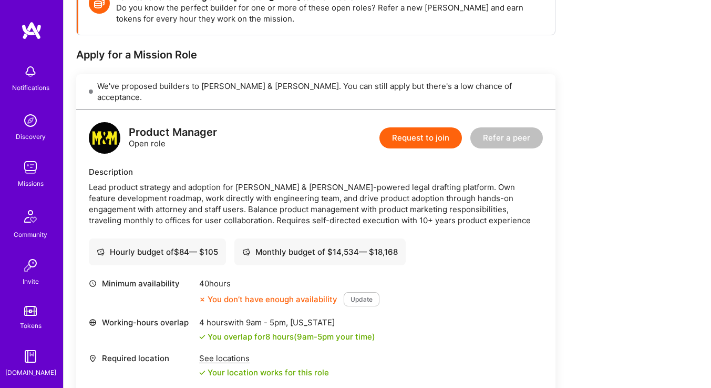
scroll to position [0, 0]
